Goal: Check status: Check status

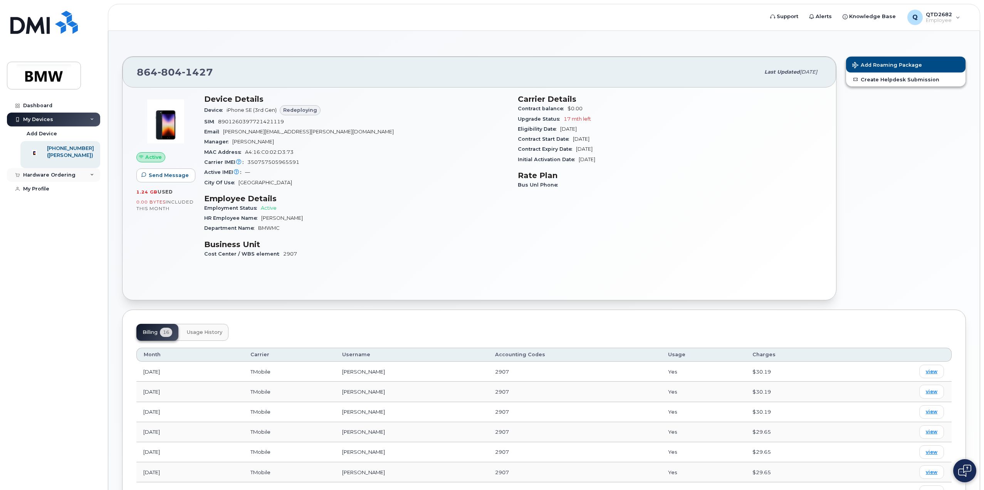
click at [63, 178] on div "Hardware Ordering" at bounding box center [49, 175] width 52 height 6
click at [49, 193] on div "My Orders" at bounding box center [41, 189] width 28 height 7
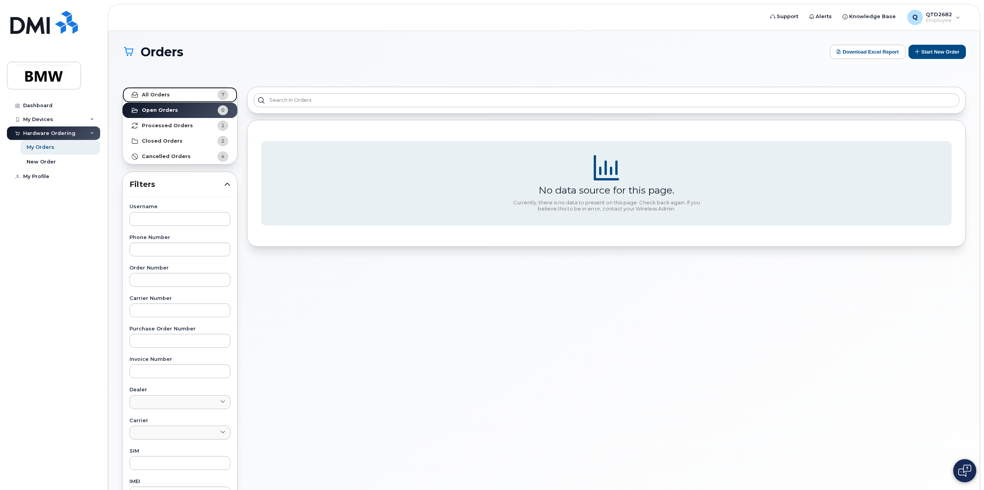
click at [178, 95] on link "All Orders 7" at bounding box center [179, 94] width 115 height 15
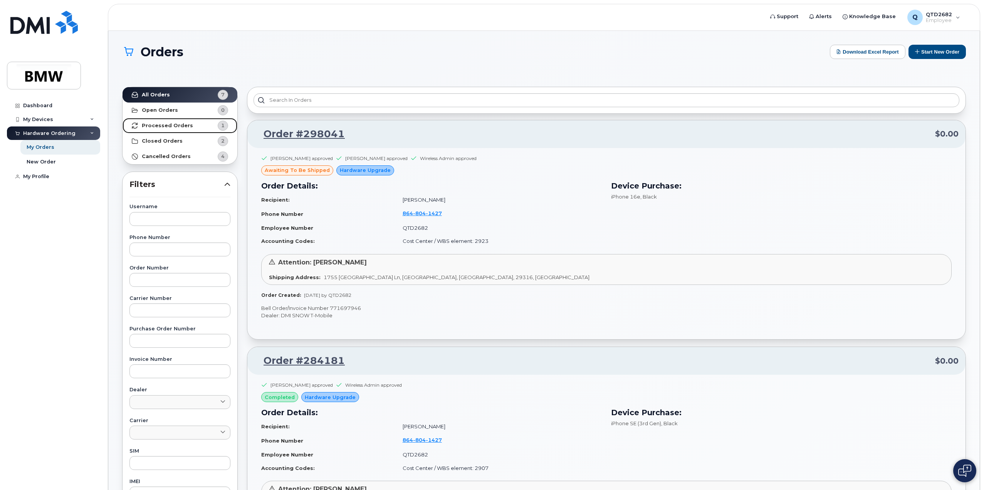
click at [186, 127] on strong "Processed Orders" at bounding box center [167, 125] width 51 height 6
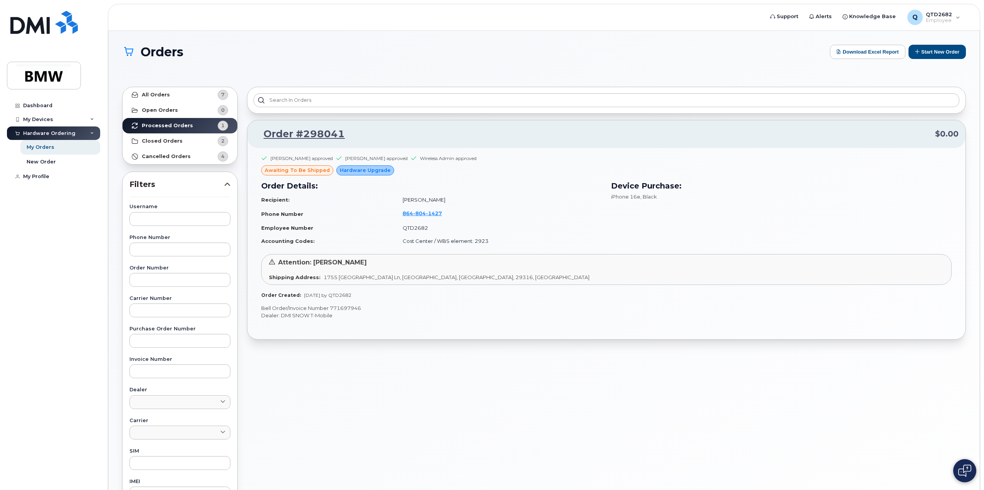
drag, startPoint x: 186, startPoint y: 128, endPoint x: 248, endPoint y: 63, distance: 89.9
click at [248, 63] on div "Orders Download Excel Report Start New Order" at bounding box center [543, 59] width 843 height 28
click at [167, 158] on strong "Cancelled Orders" at bounding box center [166, 156] width 49 height 6
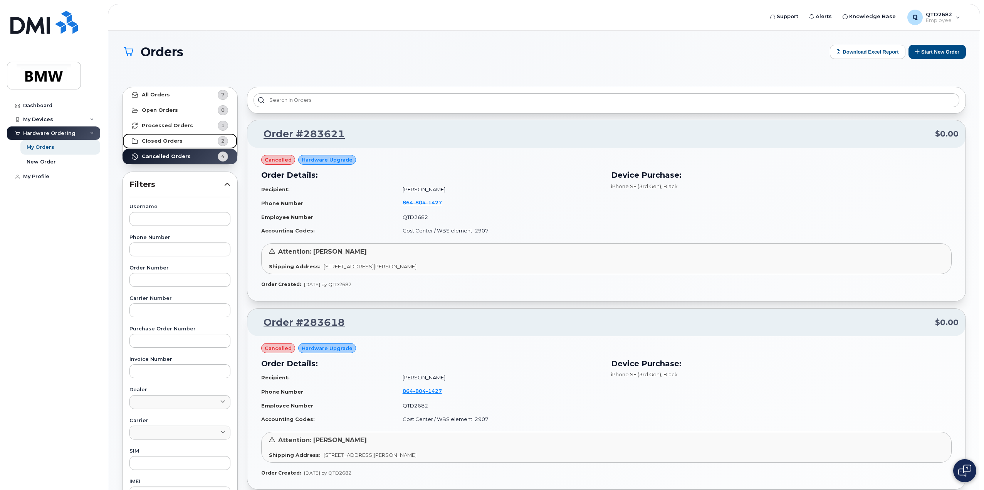
click at [173, 139] on strong "Closed Orders" at bounding box center [162, 141] width 41 height 6
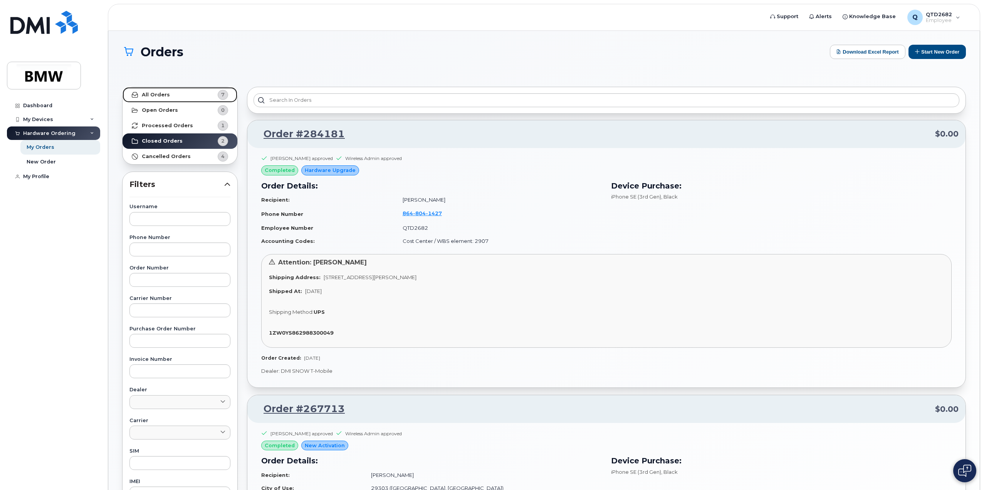
click at [173, 97] on link "All Orders 7" at bounding box center [179, 94] width 115 height 15
